Goal: Information Seeking & Learning: Learn about a topic

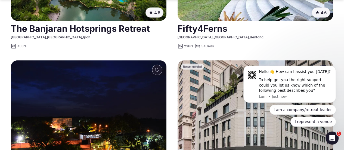
scroll to position [598, 0]
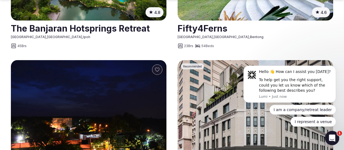
click at [334, 137] on icon "Open Intercom Messenger" at bounding box center [331, 137] width 9 height 9
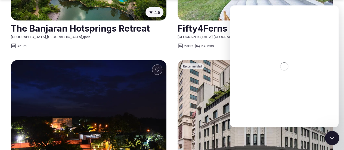
scroll to position [0, 0]
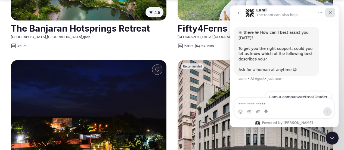
click at [327, 14] on div "Close" at bounding box center [330, 13] width 10 height 10
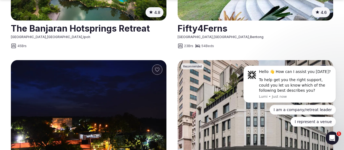
scroll to position [653, 0]
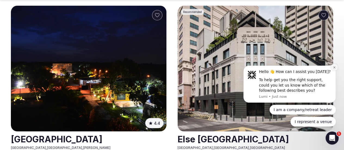
click at [334, 67] on icon "Dismiss notification" at bounding box center [334, 67] width 2 height 2
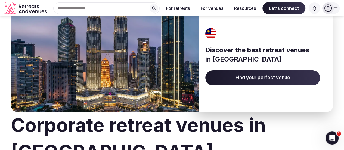
scroll to position [0, 0]
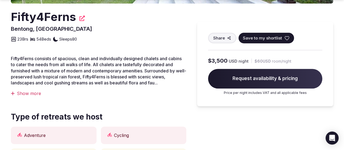
scroll to position [163, 0]
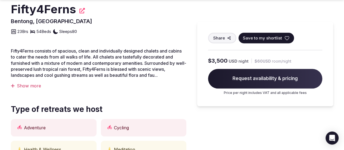
click at [33, 89] on div "Show more" at bounding box center [98, 86] width 175 height 6
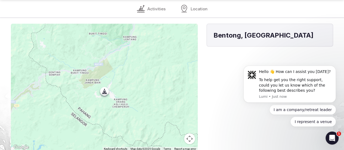
scroll to position [544, 0]
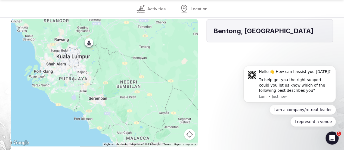
drag, startPoint x: 209, startPoint y: 95, endPoint x: 173, endPoint y: 64, distance: 47.6
click at [173, 64] on div at bounding box center [104, 82] width 187 height 127
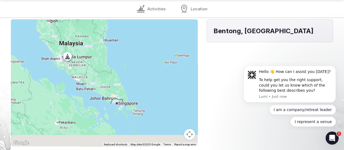
drag, startPoint x: 234, startPoint y: 75, endPoint x: 173, endPoint y: 63, distance: 61.7
click at [173, 63] on div at bounding box center [104, 82] width 187 height 127
